Goal: Find specific page/section: Find specific page/section

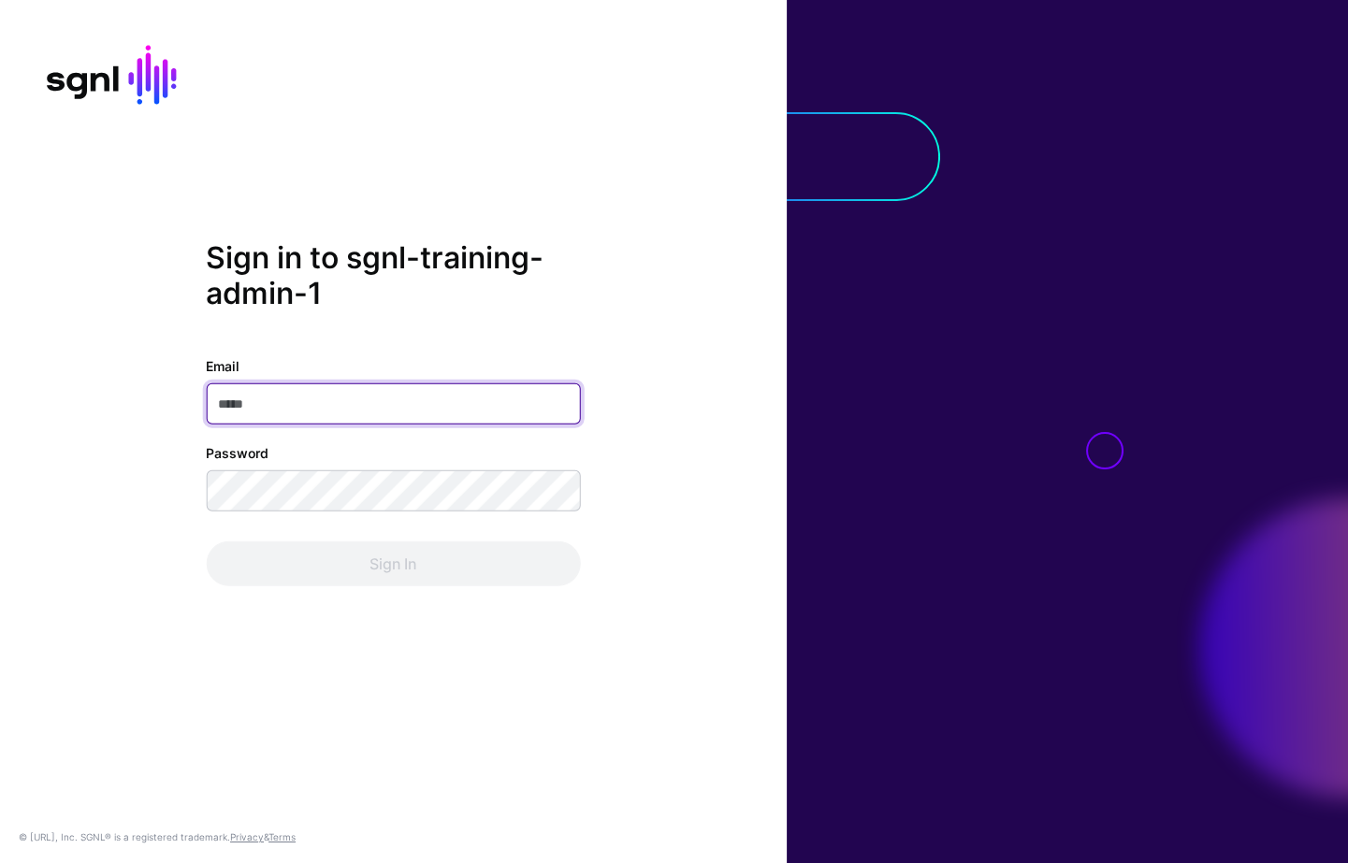
click at [390, 395] on input "Email" at bounding box center [393, 403] width 374 height 41
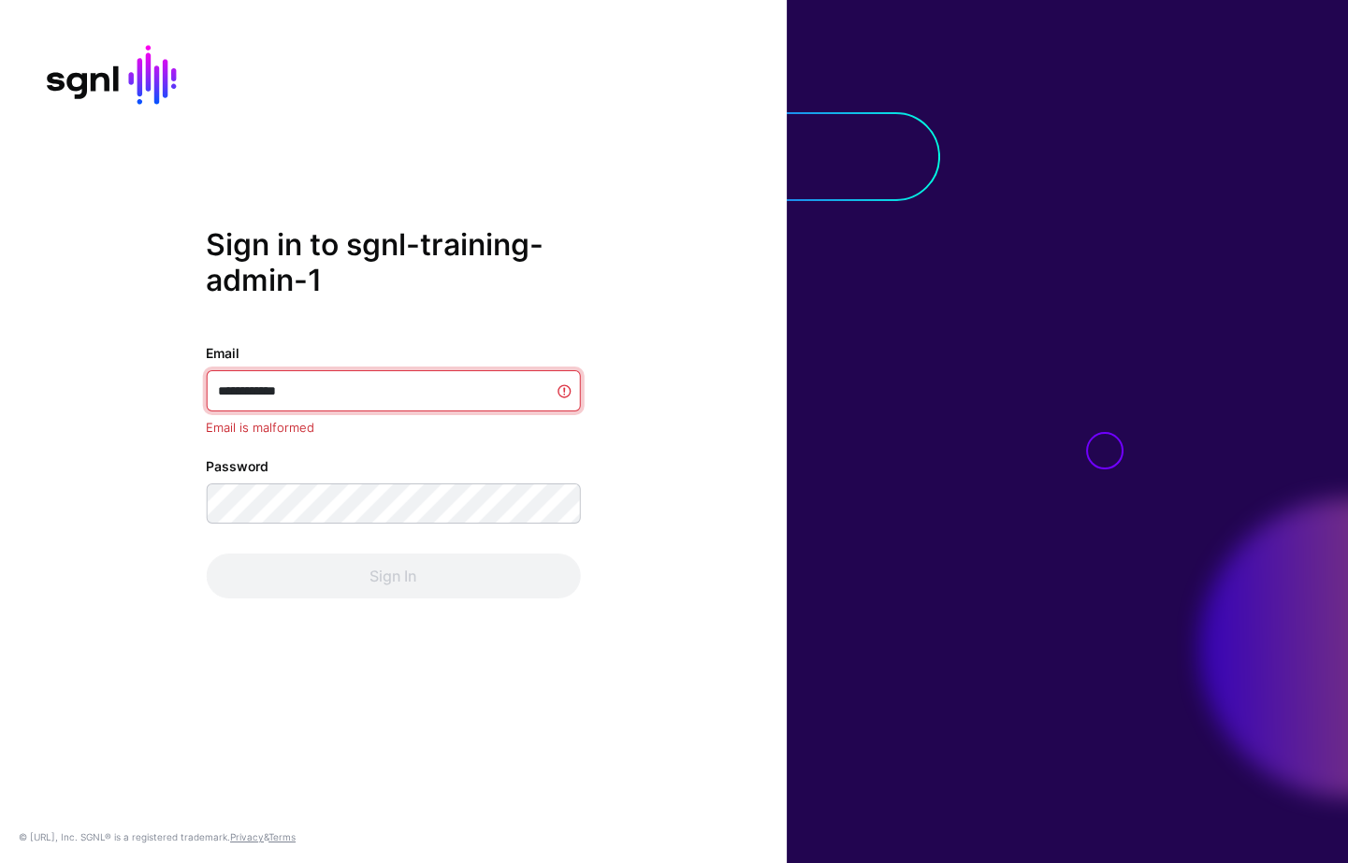
type input "**********"
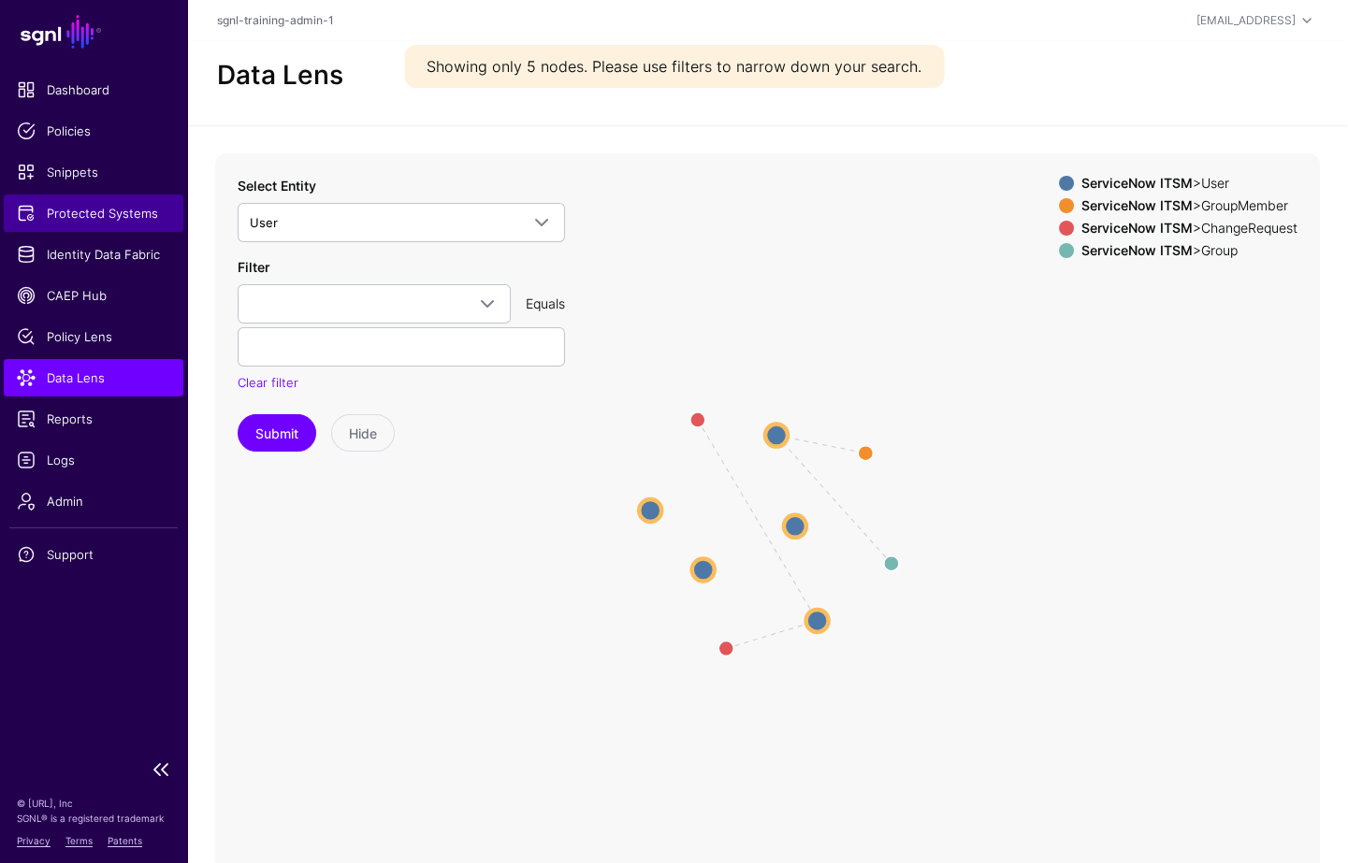
click at [122, 198] on link "Protected Systems" at bounding box center [94, 213] width 180 height 37
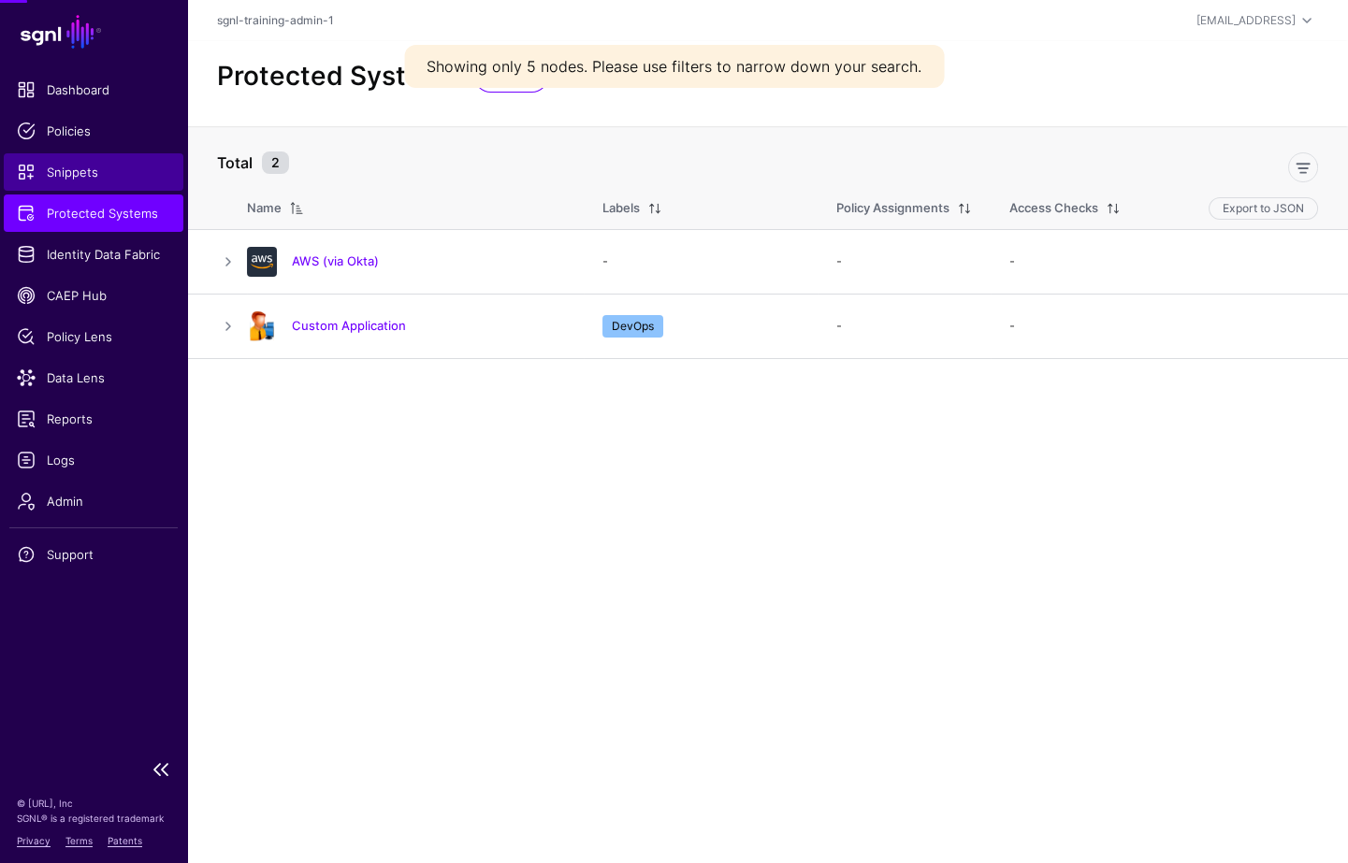
click at [93, 166] on span "Snippets" at bounding box center [93, 172] width 153 height 19
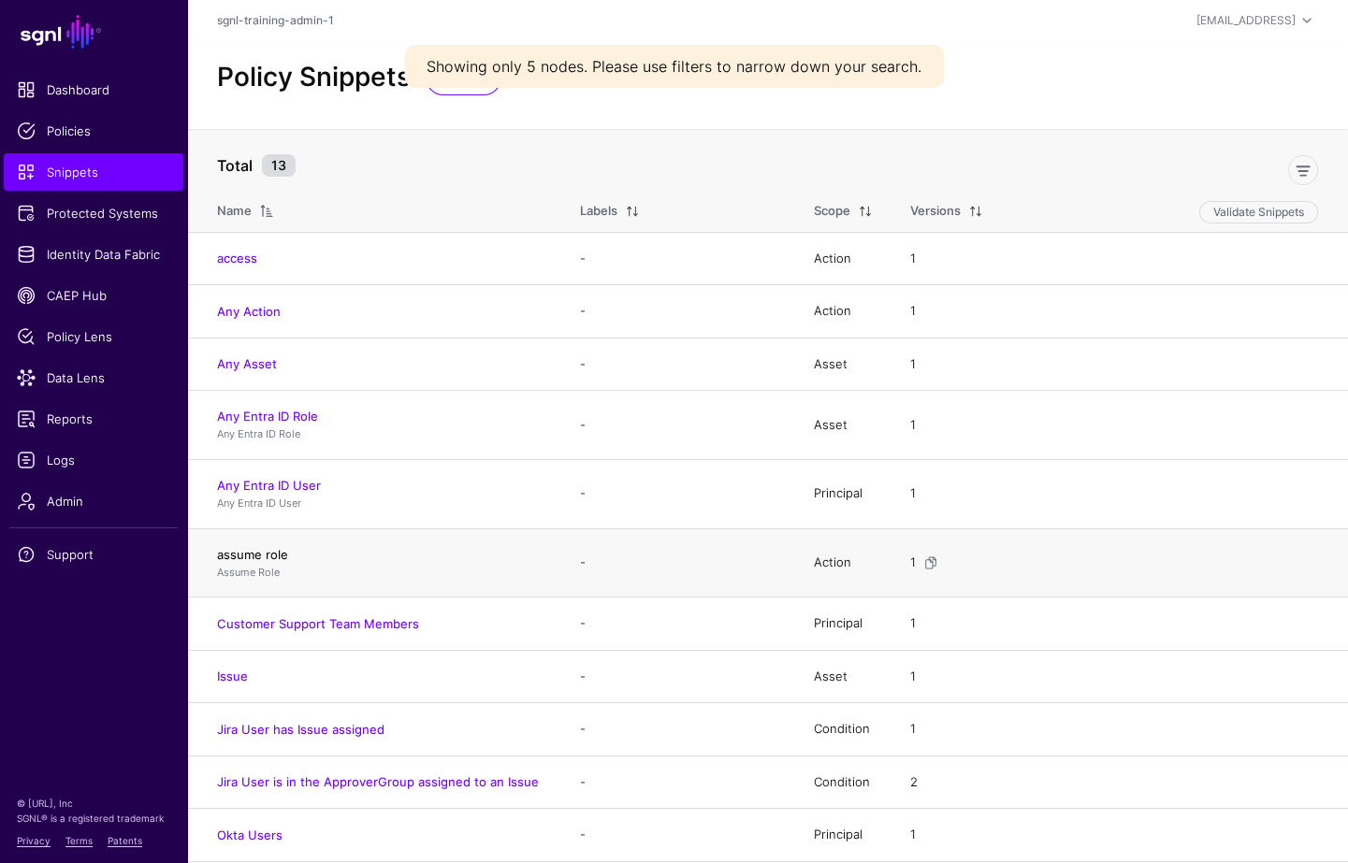
click at [266, 547] on link "assume role" at bounding box center [252, 554] width 71 height 15
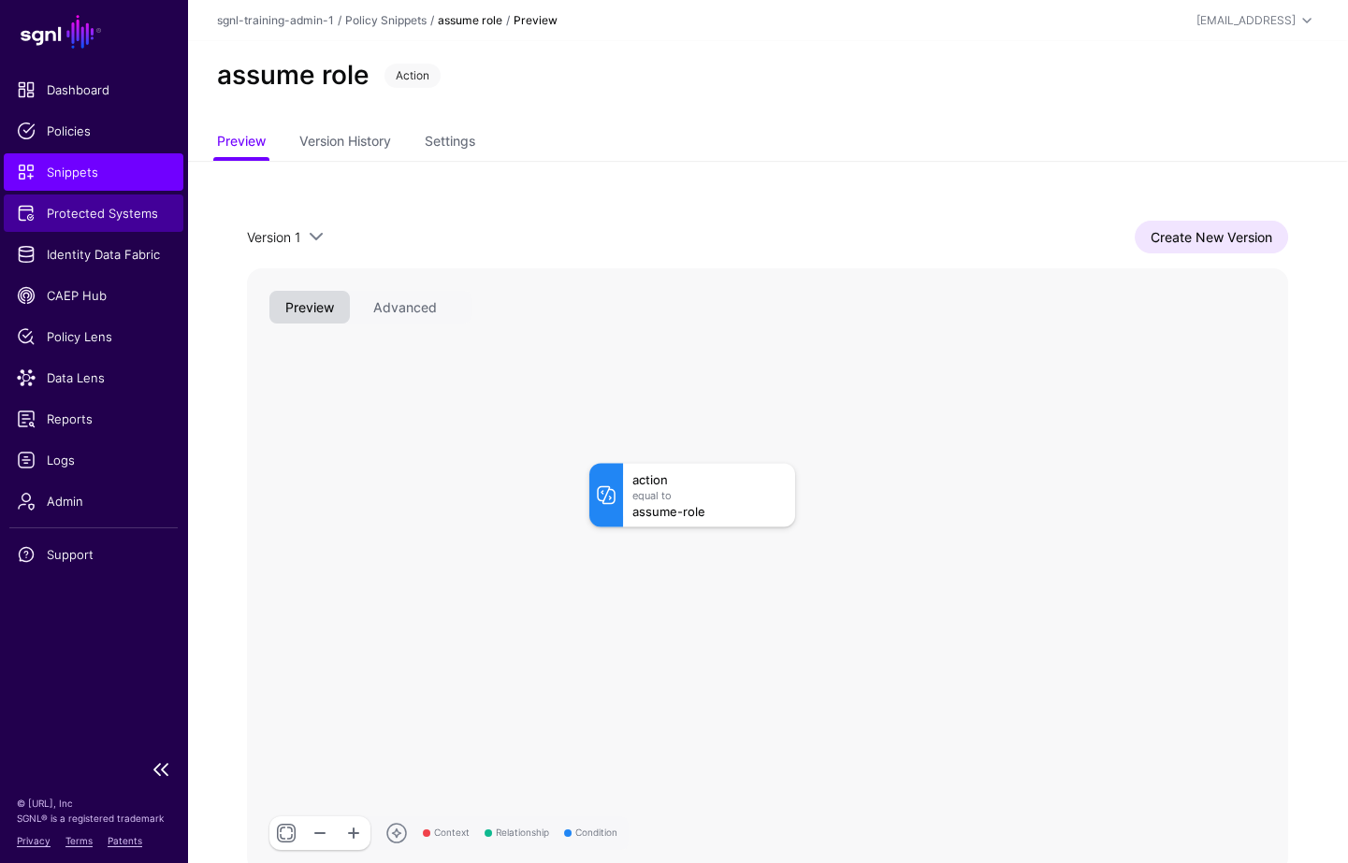
click at [106, 206] on span "Protected Systems" at bounding box center [93, 213] width 153 height 19
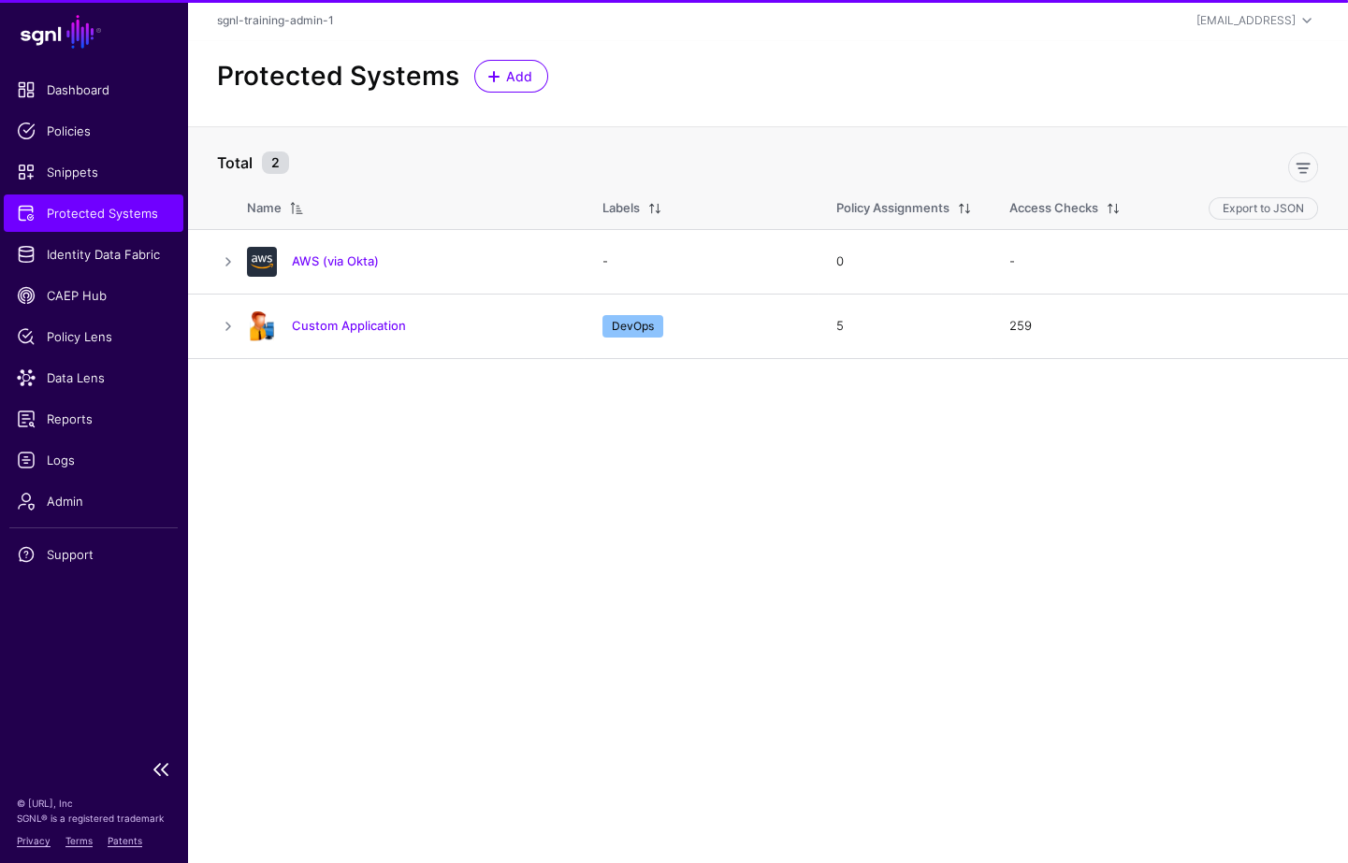
click at [109, 230] on link "Protected Systems" at bounding box center [94, 213] width 180 height 37
click at [115, 251] on span "Identity Data Fabric" at bounding box center [93, 254] width 153 height 19
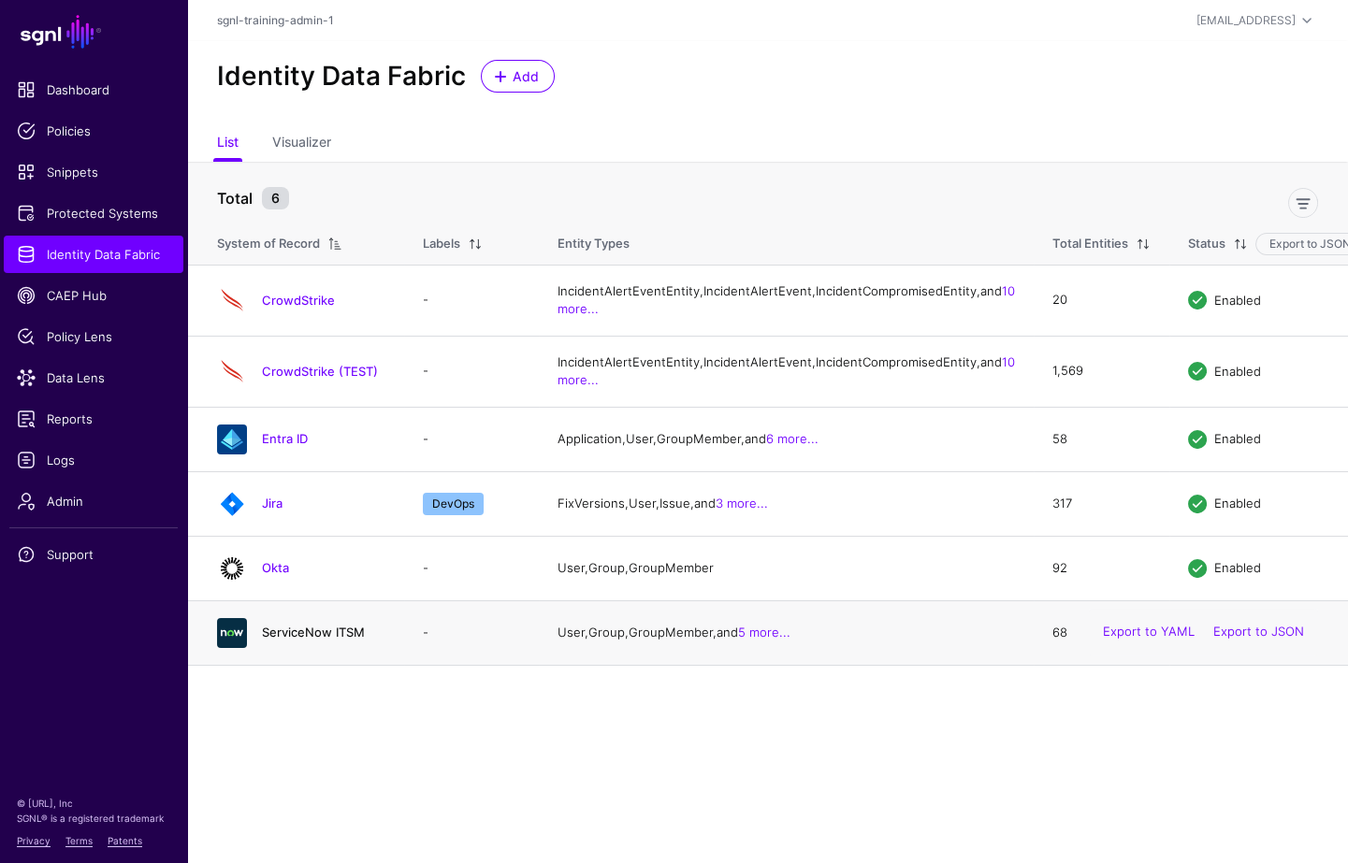
click at [326, 640] on link "ServiceNow ITSM" at bounding box center [313, 632] width 103 height 15
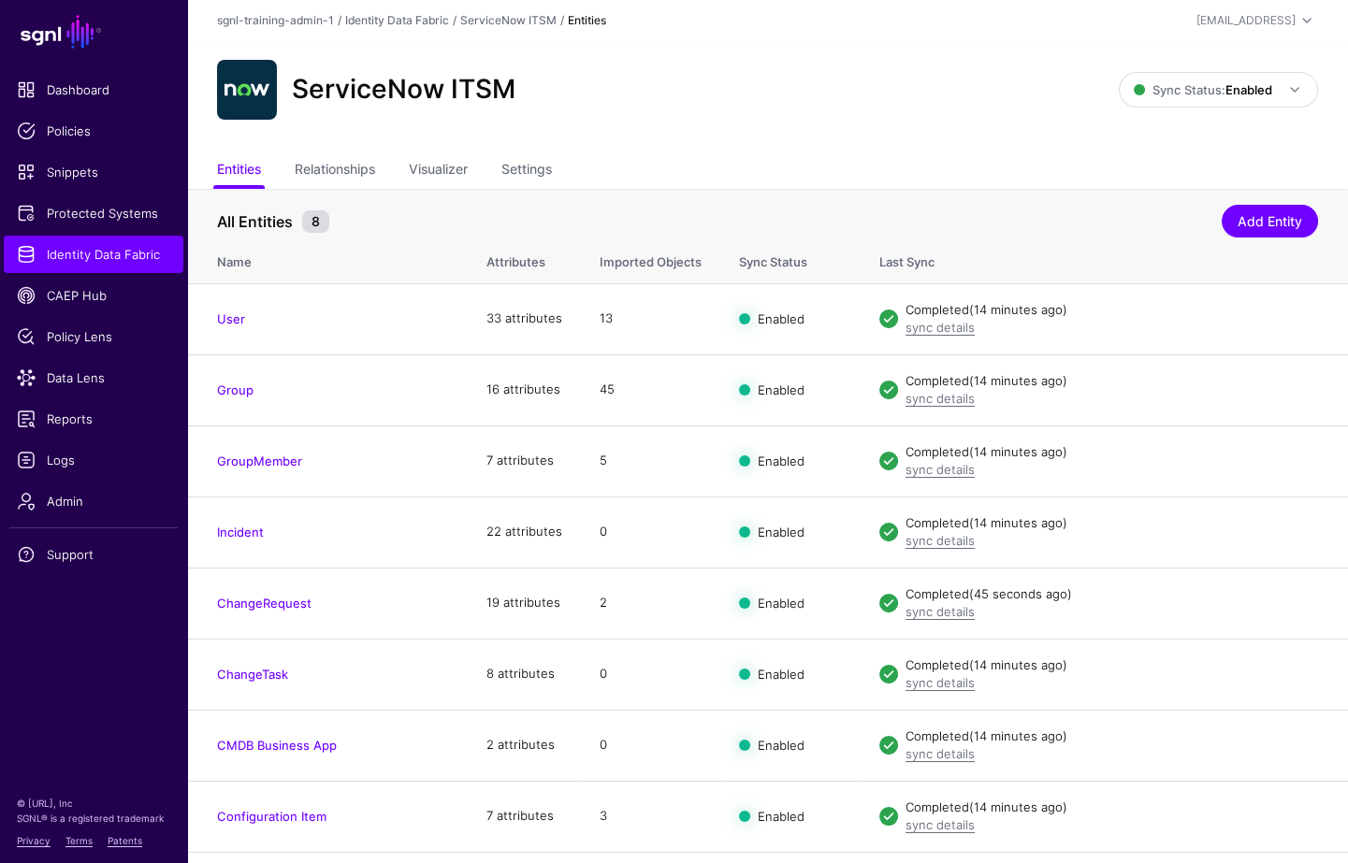
click at [916, 146] on div "ServiceNow ITSM Sync Status: Enabled Enabled Syncing active for all configured …" at bounding box center [767, 97] width 1161 height 112
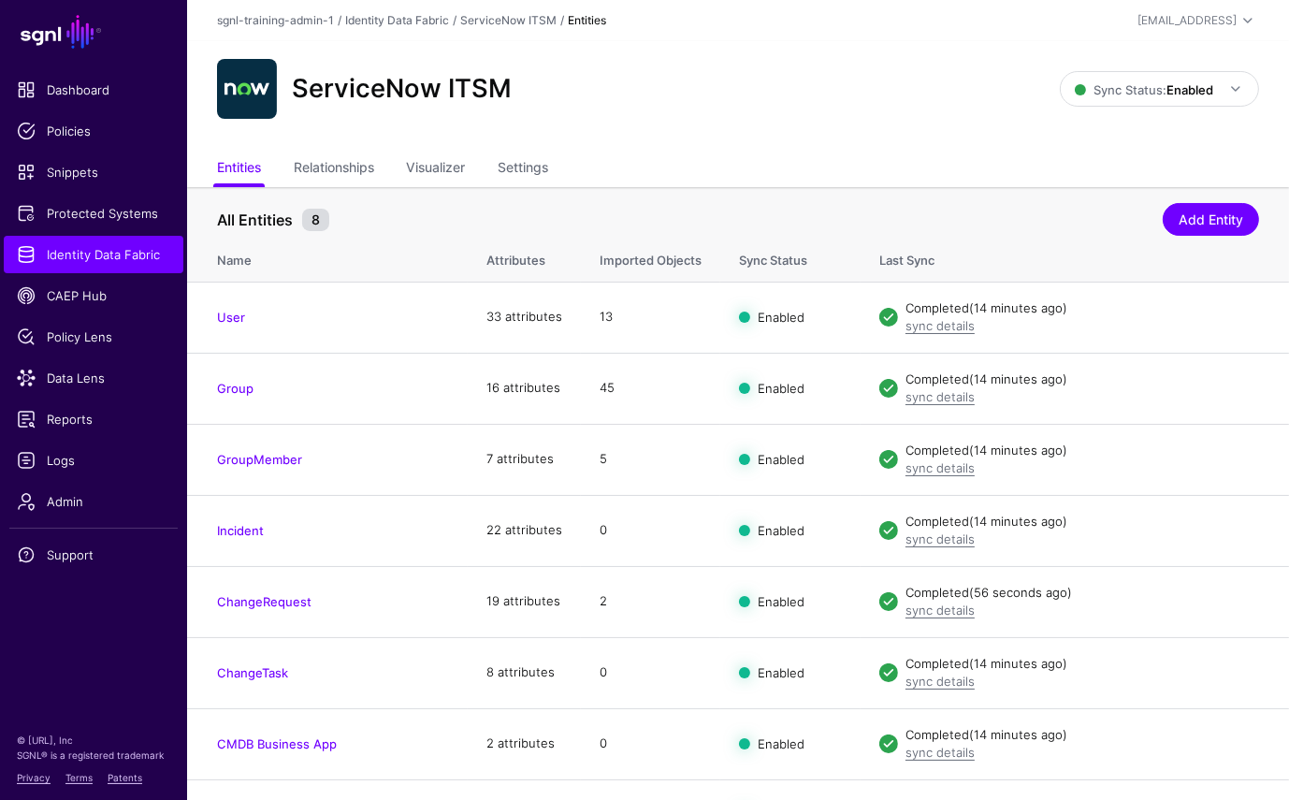
click at [832, 95] on div "ServiceNow ITSM" at bounding box center [639, 89] width 858 height 60
click at [529, 177] on link "Settings" at bounding box center [523, 170] width 51 height 36
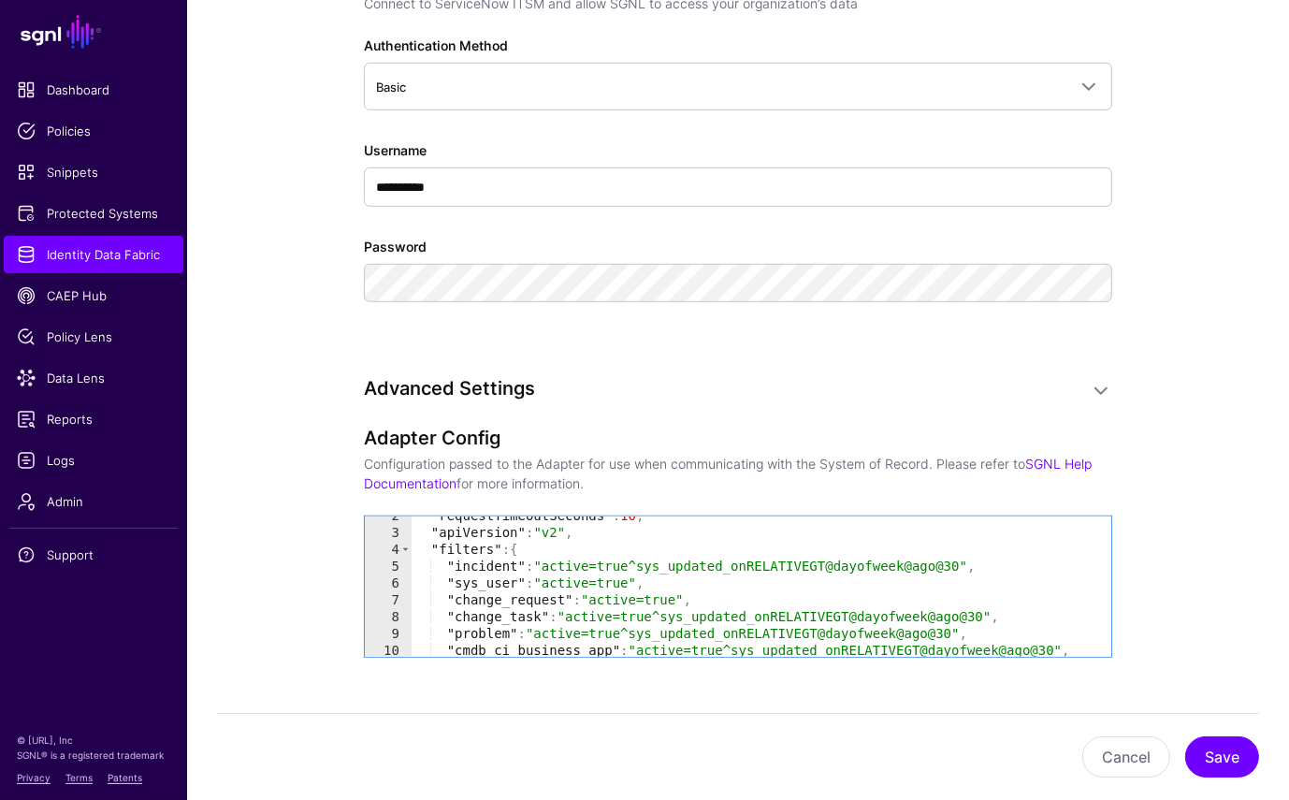
scroll to position [33, 0]
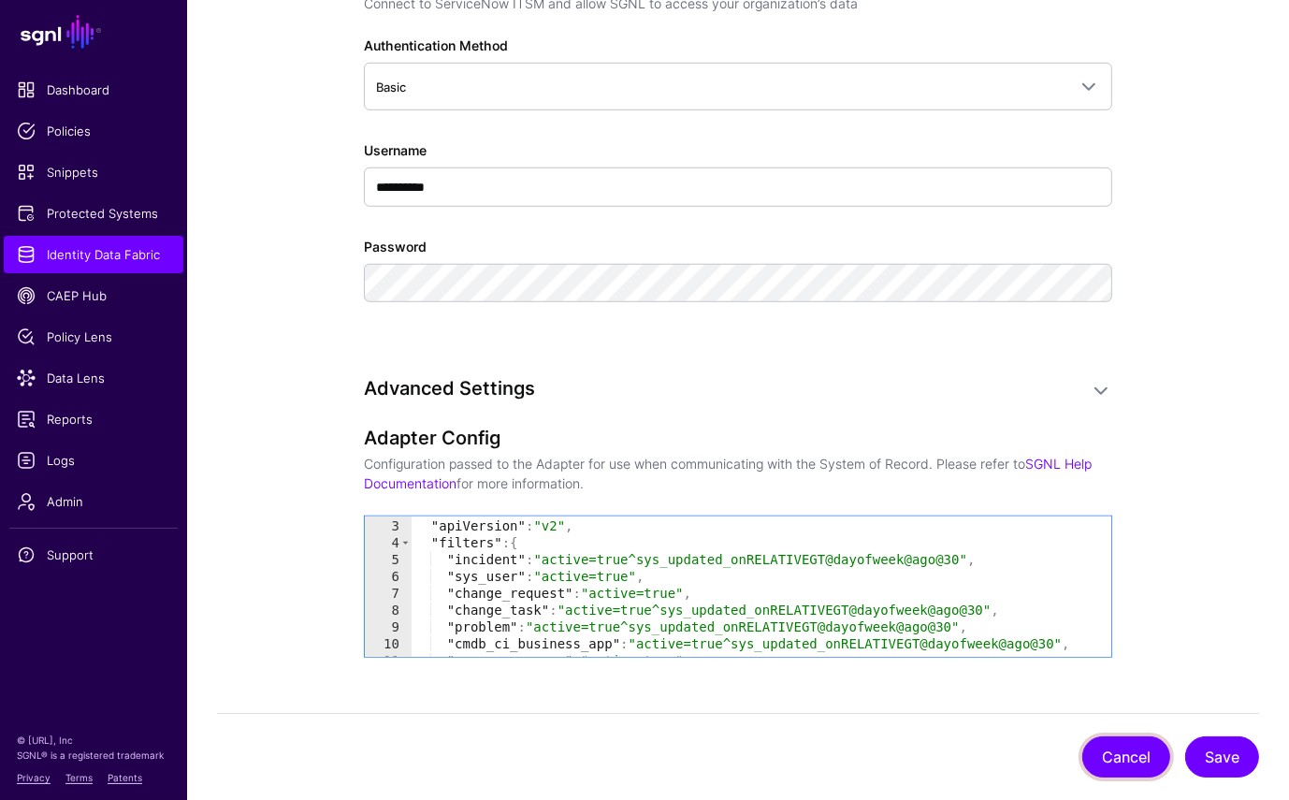
drag, startPoint x: 1126, startPoint y: 751, endPoint x: 1216, endPoint y: 377, distance: 384.7
click at [1126, 750] on button "Cancel" at bounding box center [1126, 756] width 88 height 41
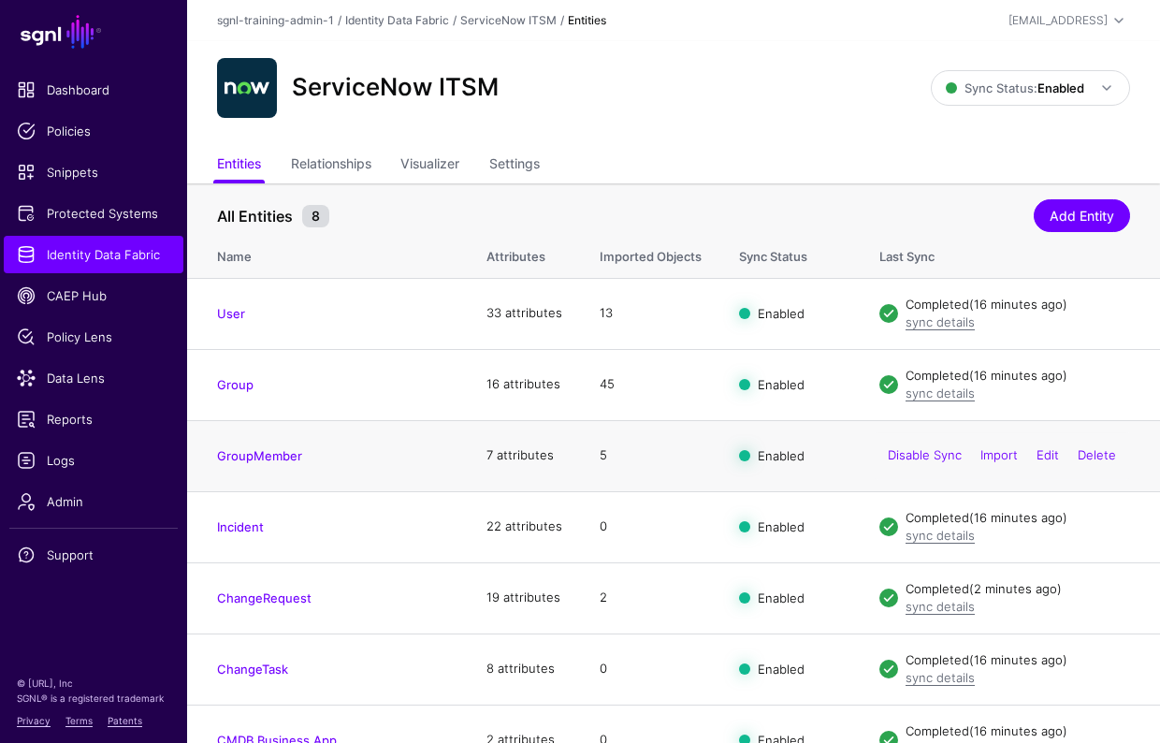
scroll to position [10, 0]
